Goal: Information Seeking & Learning: Learn about a topic

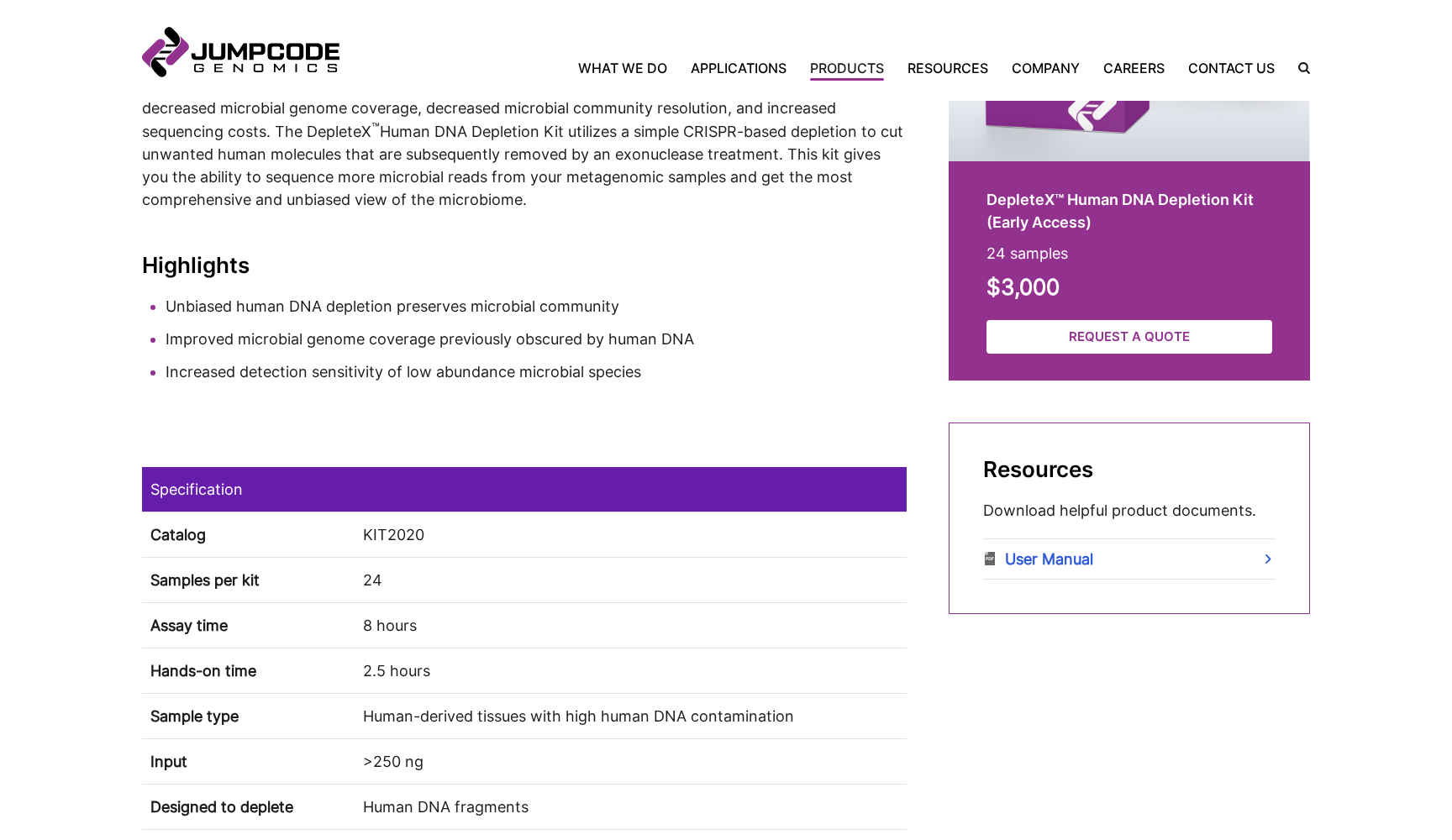
click at [700, 309] on li "Unbiased human DNA depletion preserves microbial community" at bounding box center [536, 306] width 741 height 22
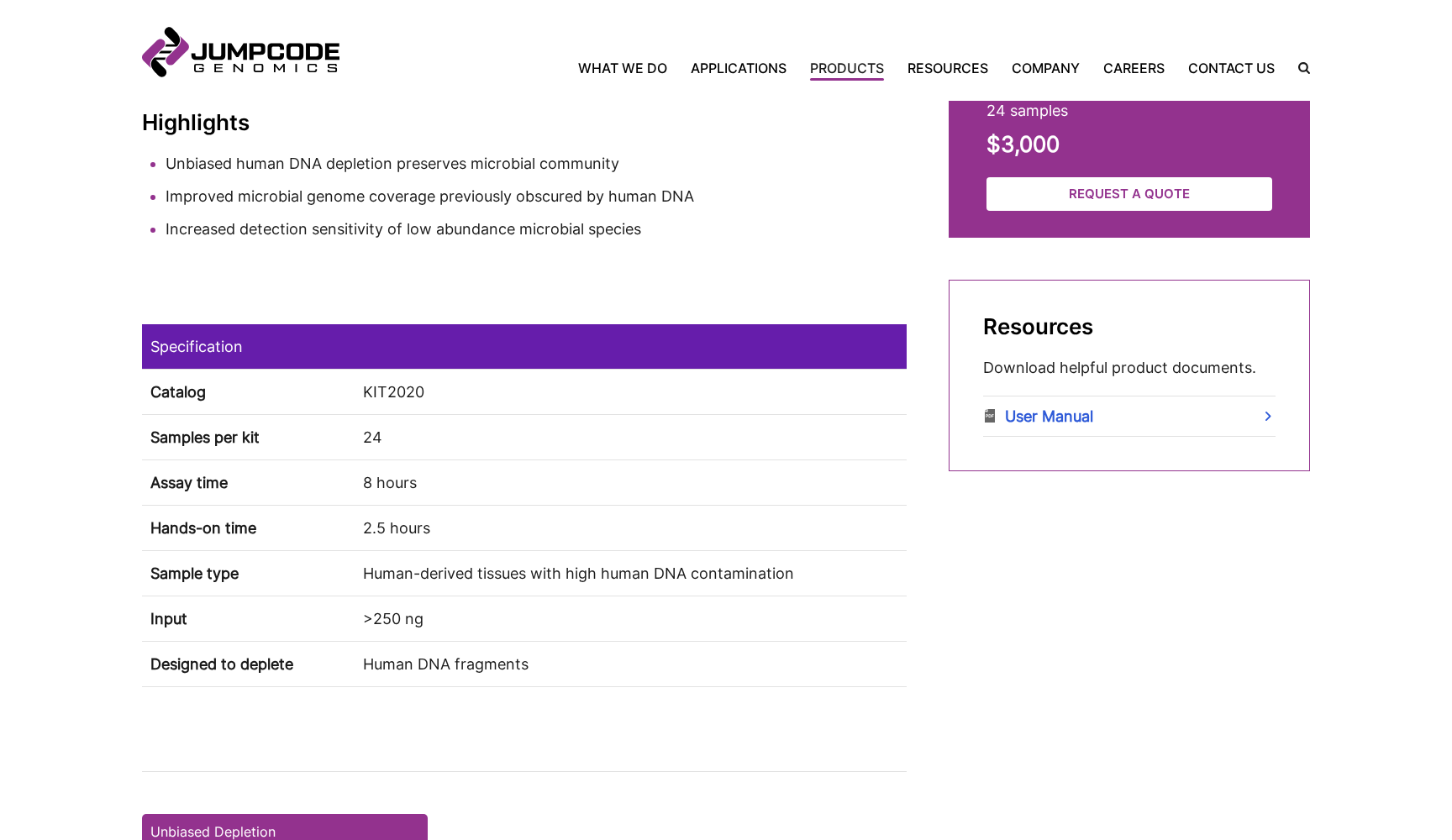
scroll to position [779, 0]
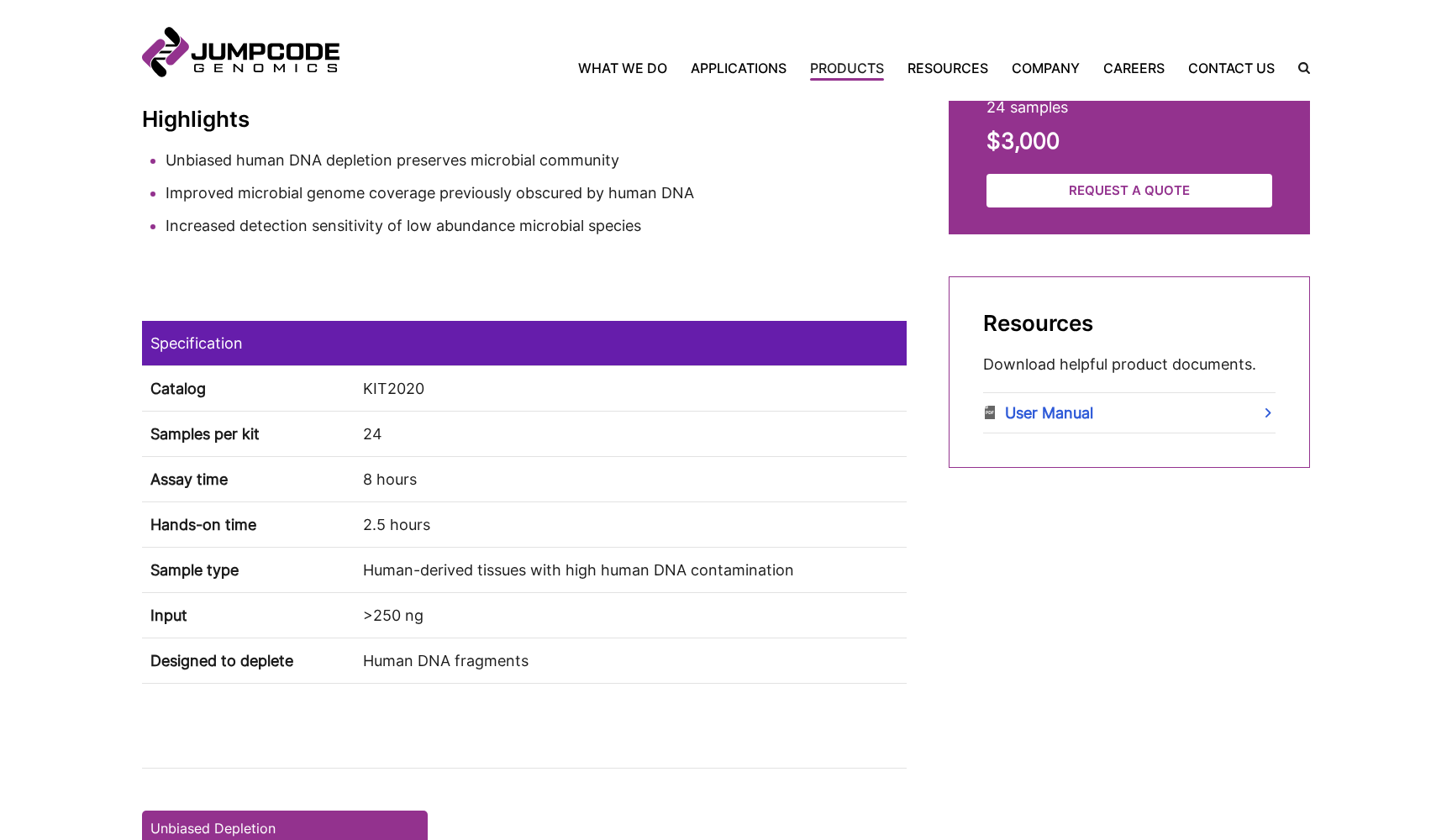
click at [705, 282] on simple-column "Boost microbial detection with unbiased human DNA depletion. Human microbiome s…" at bounding box center [524, 316] width 765 height 1149
click at [739, 234] on li "Increased detection sensitivity of low abundance microbial species" at bounding box center [536, 225] width 741 height 22
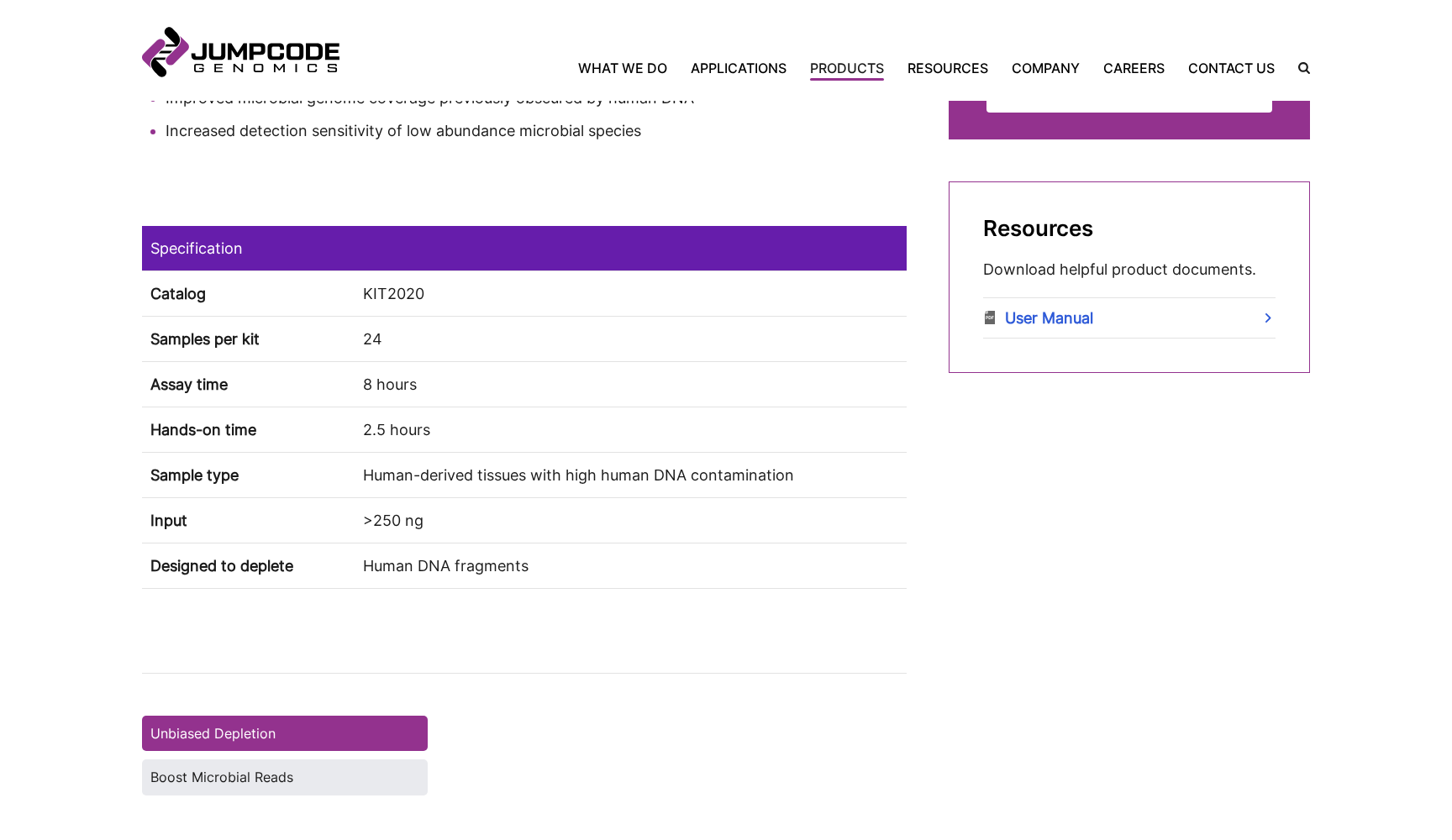
scroll to position [883, 0]
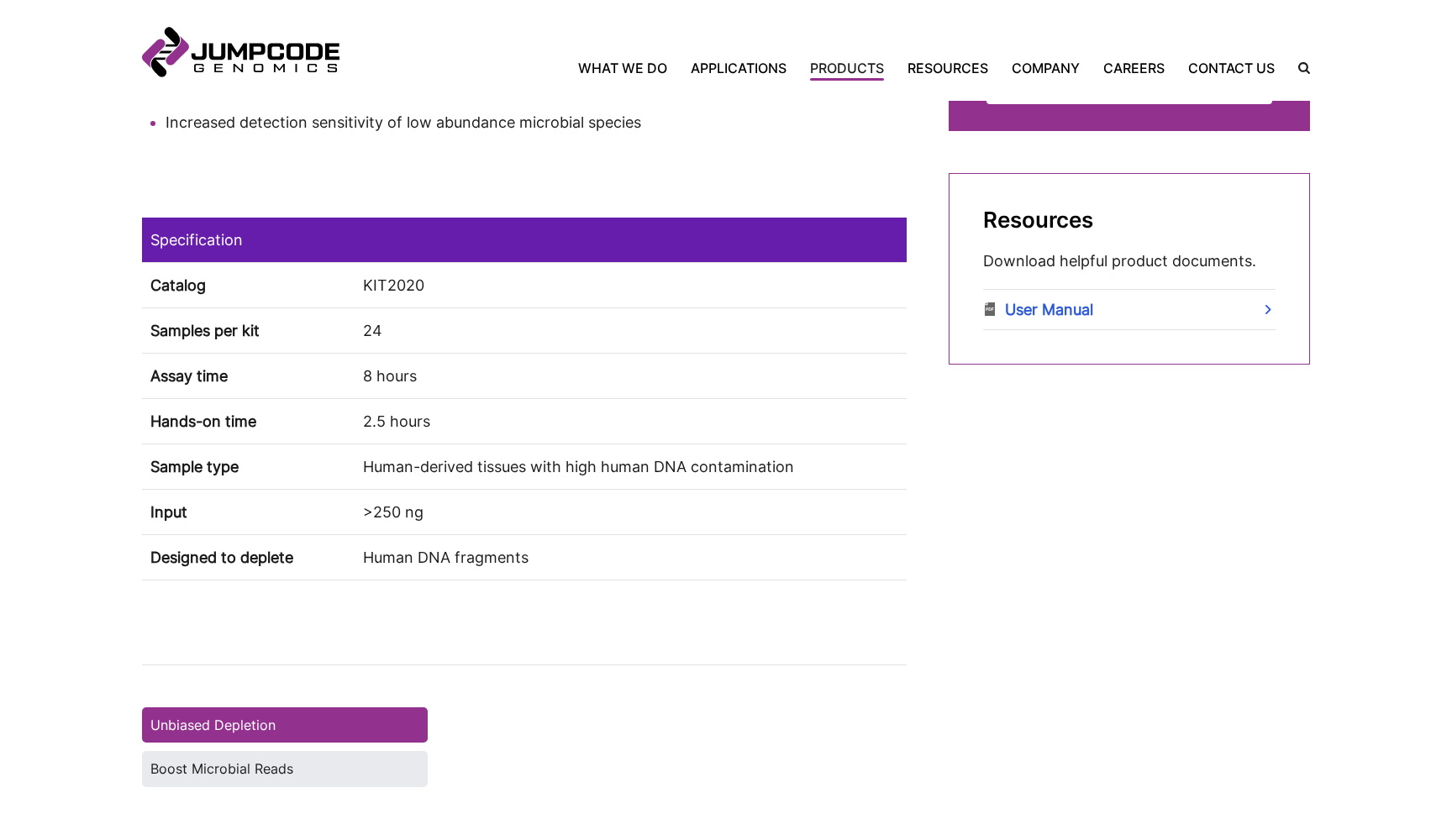
click at [758, 554] on td "Human DNA fragments" at bounding box center [630, 556] width 552 height 45
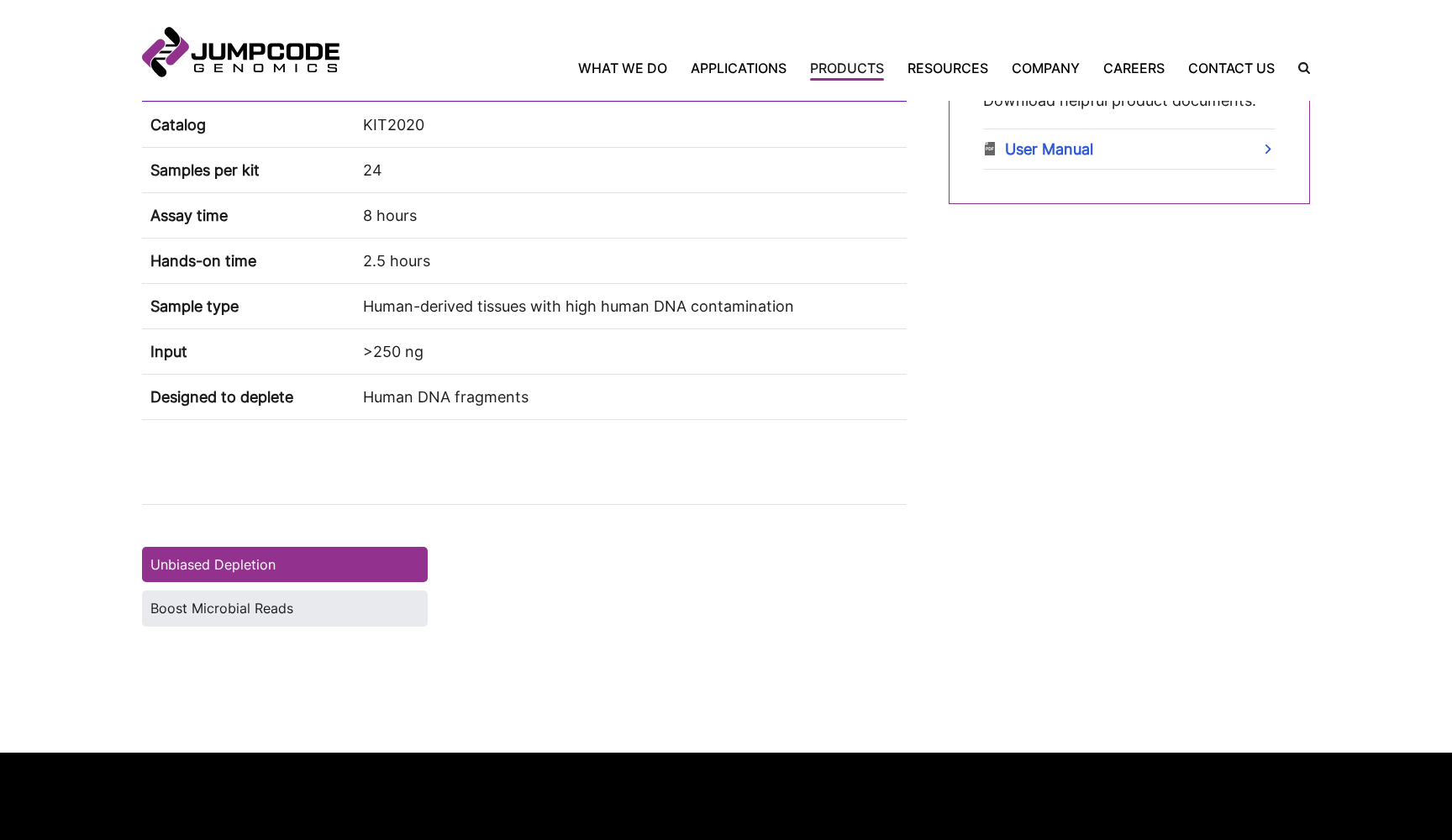
scroll to position [1049, 0]
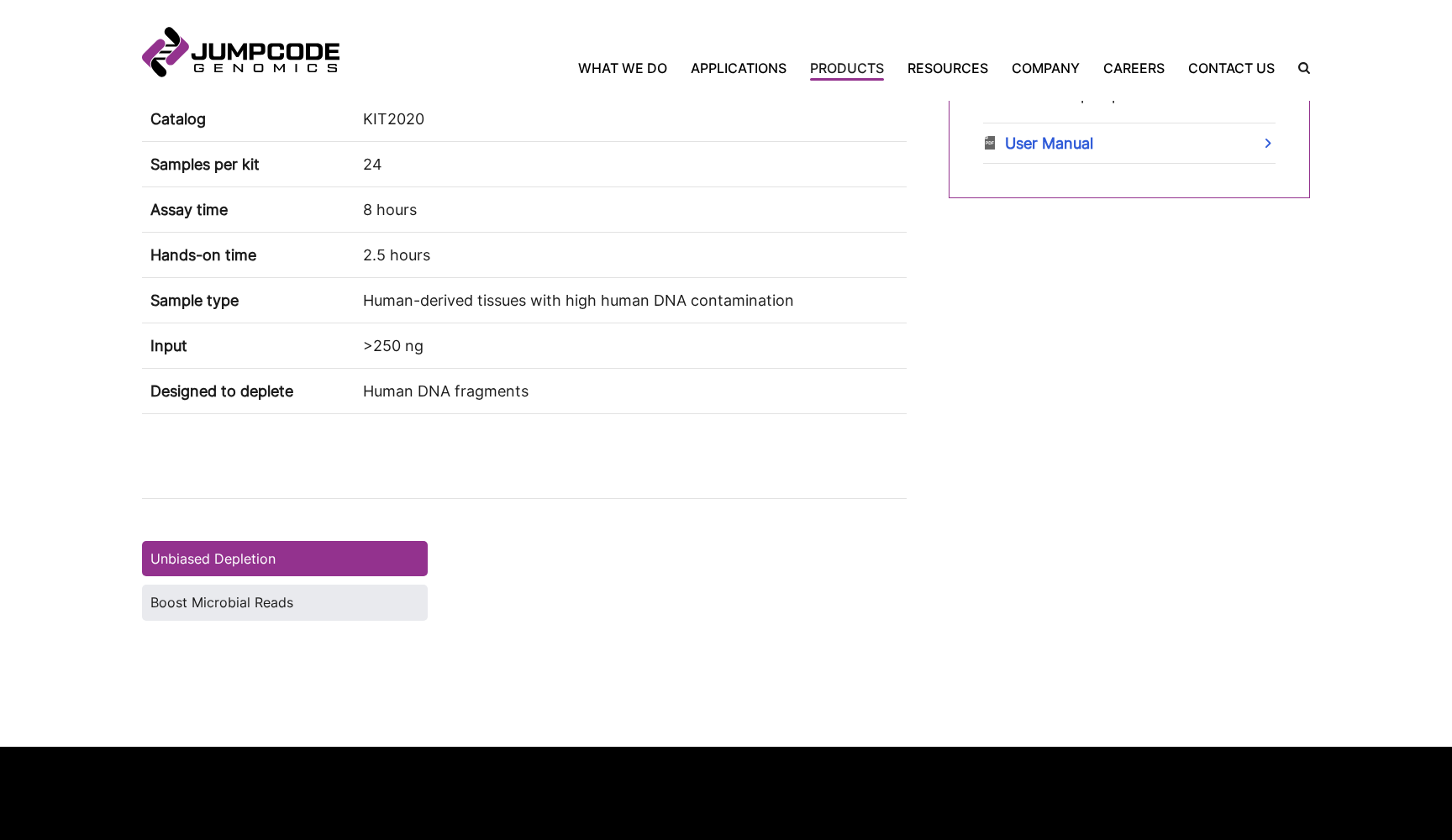
click at [1026, 495] on simple-column "DepleteX™ Human DNA Depletion Kit (Early Access) 24 samples $3,000 Request a Qu…" at bounding box center [1129, 46] width 362 height 1149
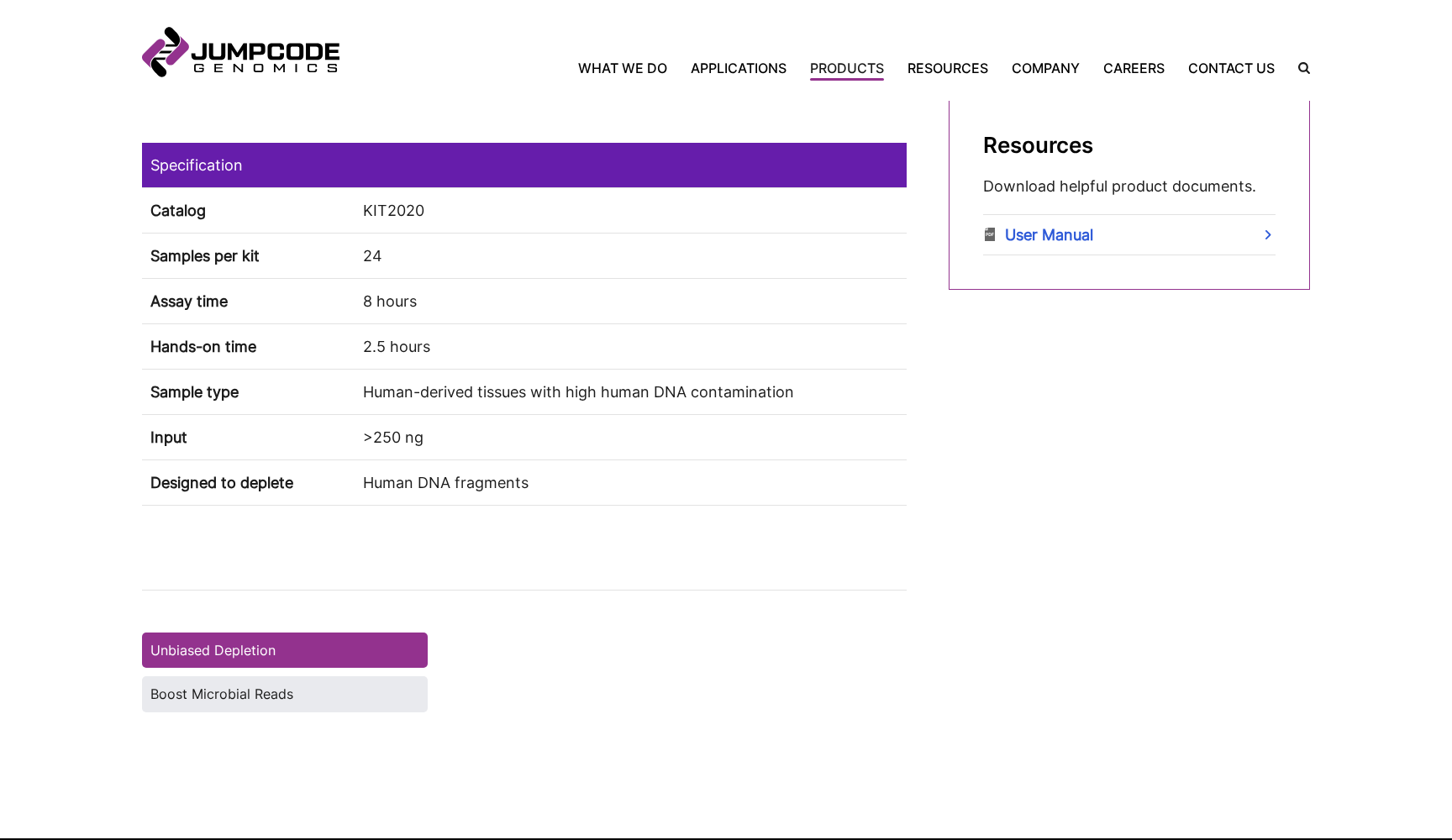
scroll to position [764, 0]
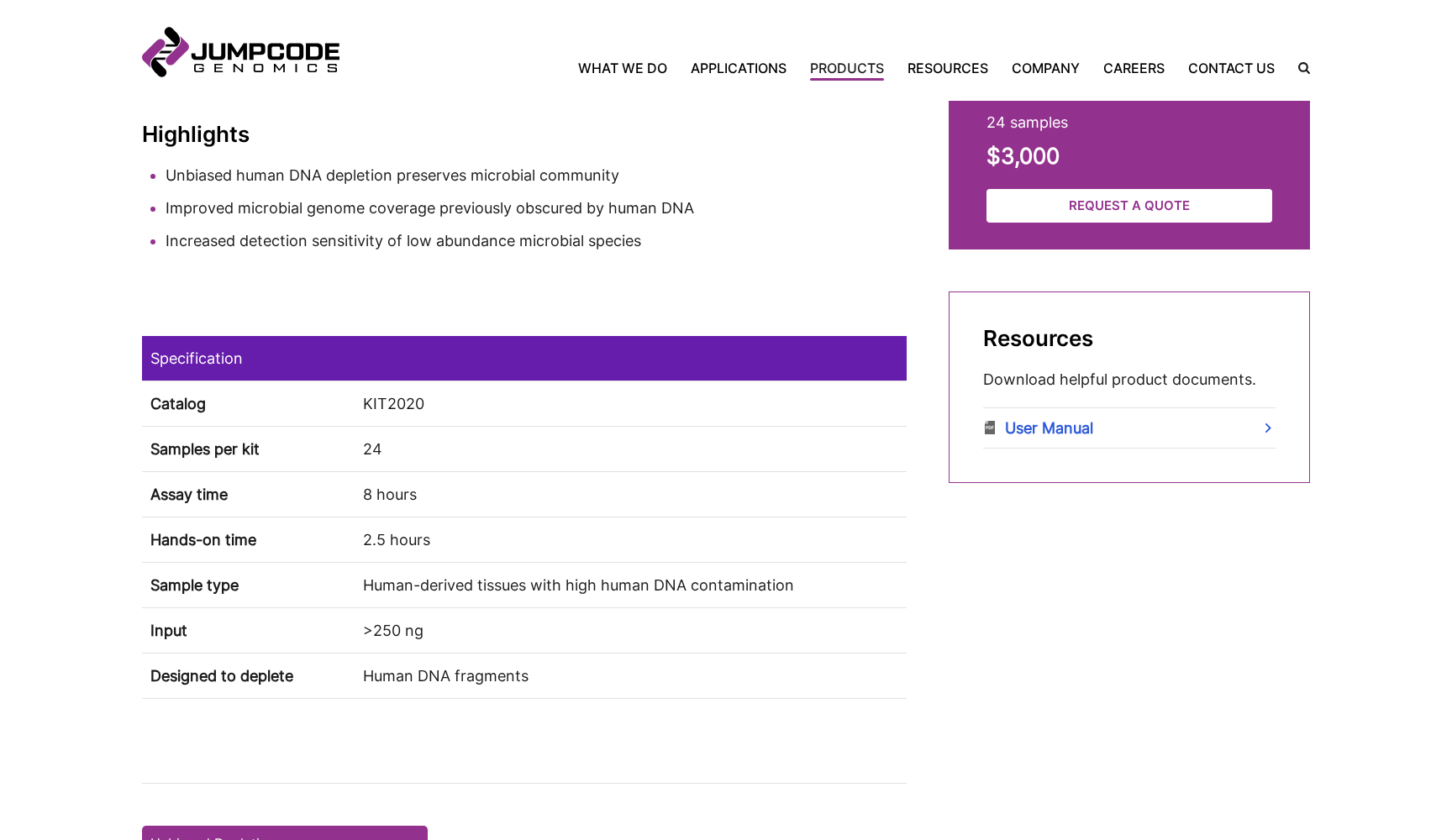
click at [811, 515] on td "8 hours" at bounding box center [630, 493] width 552 height 45
click at [784, 541] on td "2.5 hours" at bounding box center [630, 539] width 552 height 45
click at [1065, 686] on simple-column "DepleteX™ Human DNA Depletion Kit (Early Access) 24 samples $3,000 Request a Qu…" at bounding box center [1129, 331] width 362 height 1149
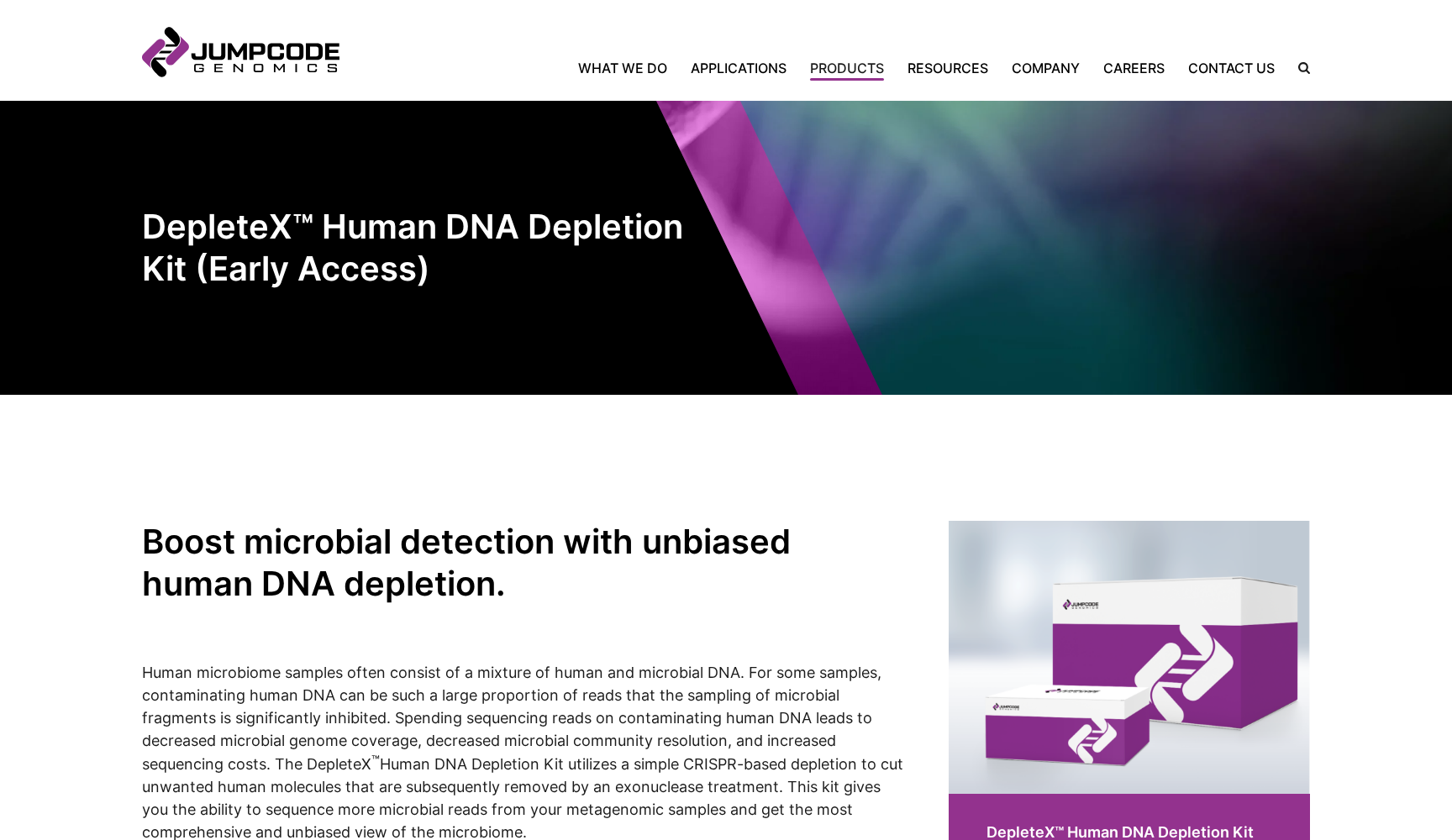
scroll to position [0, 0]
click at [760, 643] on p at bounding box center [524, 633] width 765 height 22
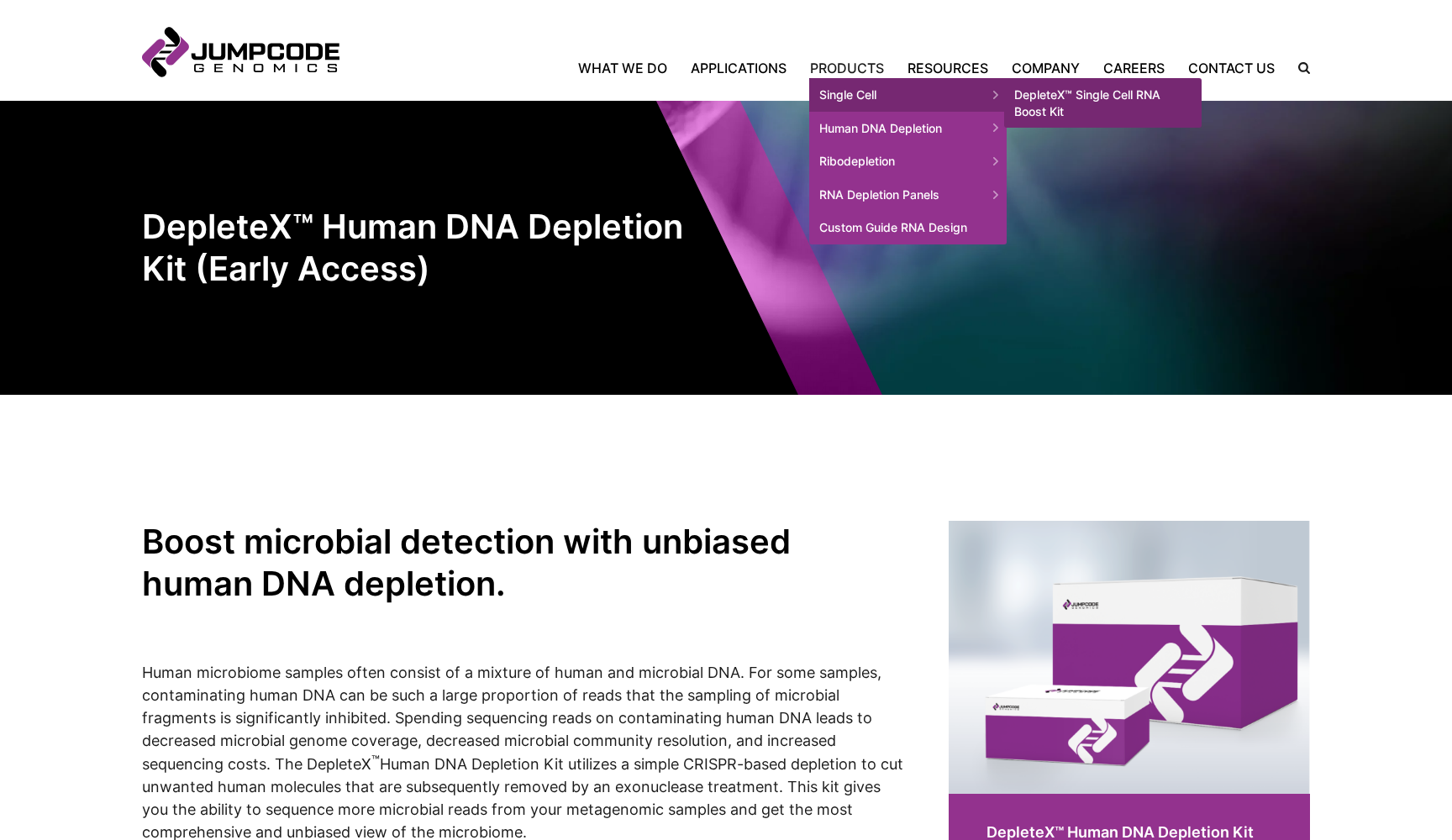
click at [826, 78] on span "Single Cell" at bounding box center [908, 95] width 197 height 33
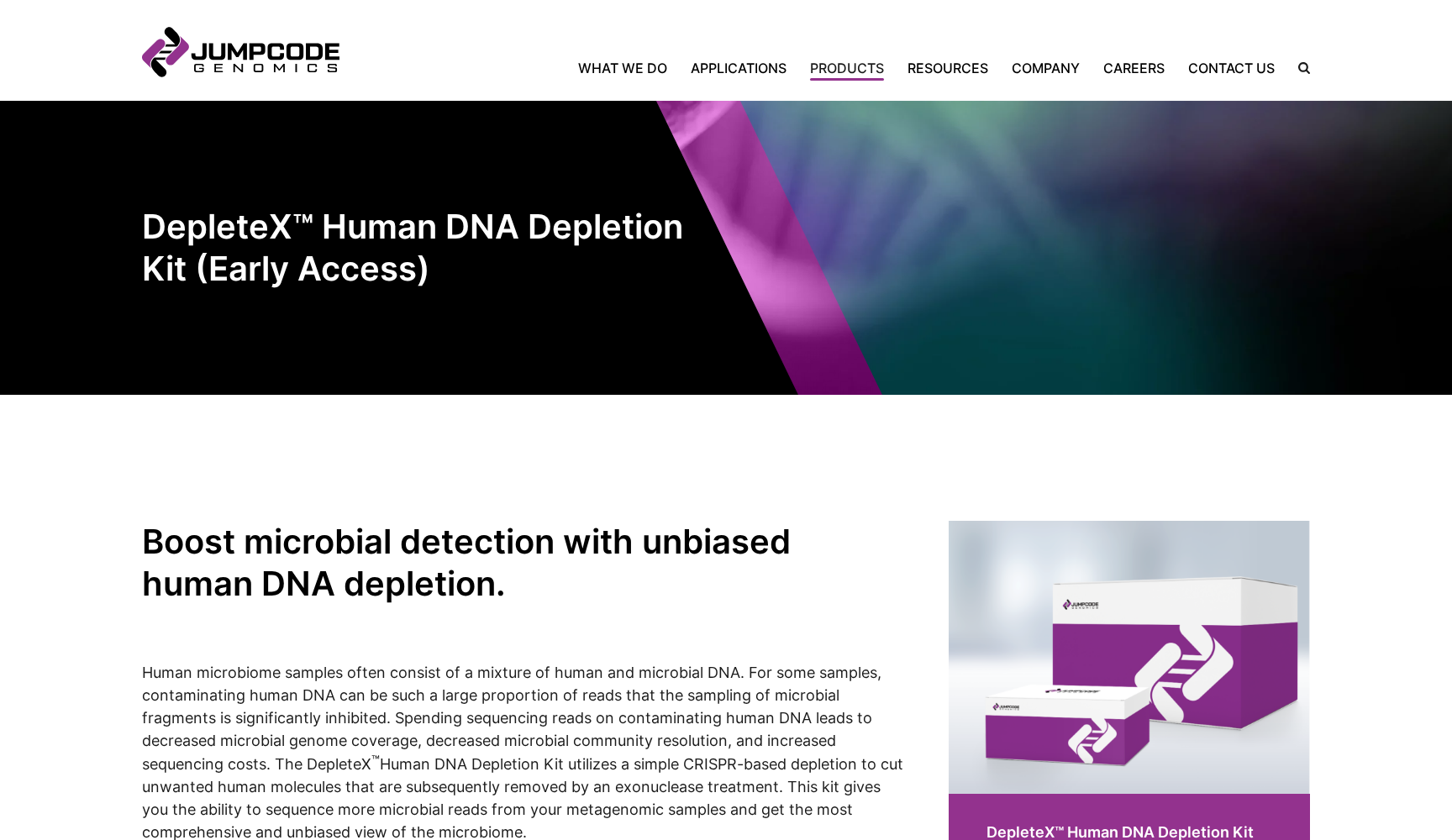
click at [569, 579] on h2 "Boost microbial detection with unbiased human DNA depletion." at bounding box center [524, 563] width 765 height 84
